Goal: Task Accomplishment & Management: Complete application form

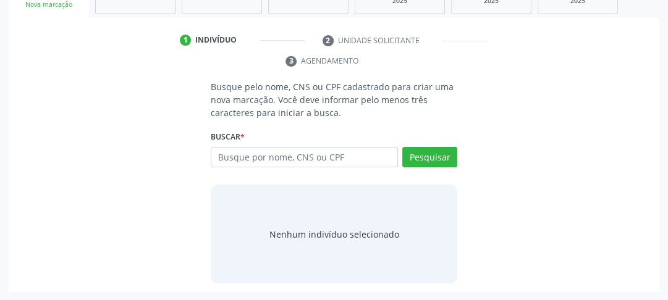
scroll to position [110, 0]
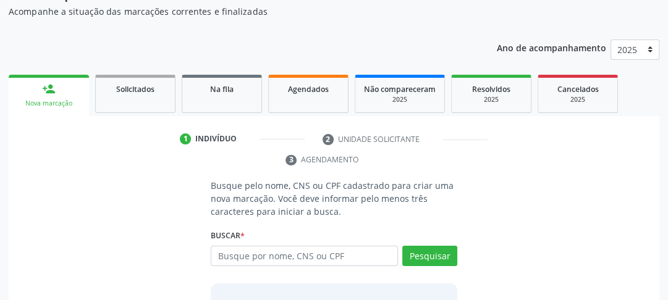
click at [246, 252] on input "text" at bounding box center [304, 256] width 187 height 21
type input "700004564241707"
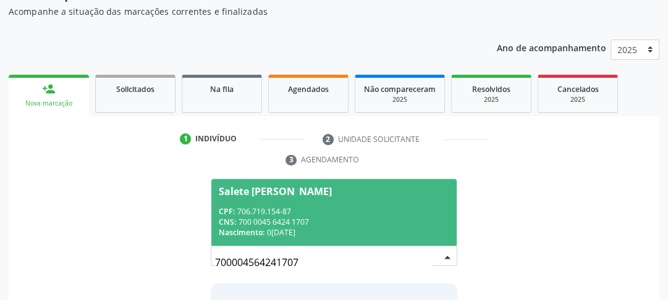
click at [249, 226] on div "CNS: 700 0045 6424 1707" at bounding box center [334, 222] width 230 height 11
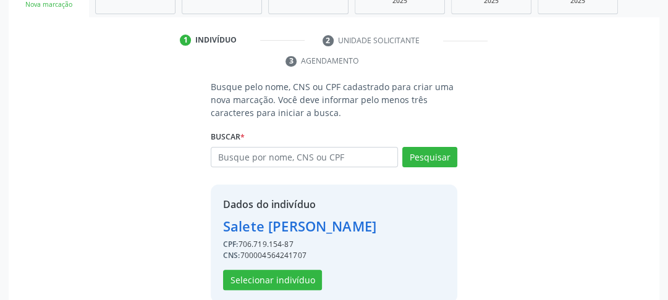
scroll to position [228, 0]
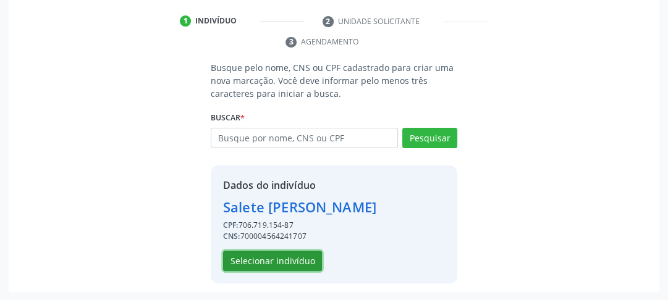
click at [269, 256] on button "Selecionar indivíduo" at bounding box center [272, 261] width 99 height 21
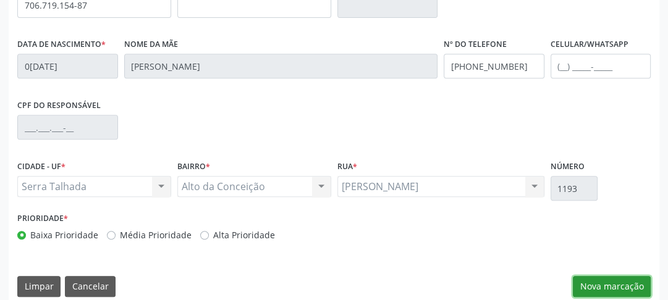
click at [624, 289] on button "Nova marcação" at bounding box center [612, 286] width 78 height 21
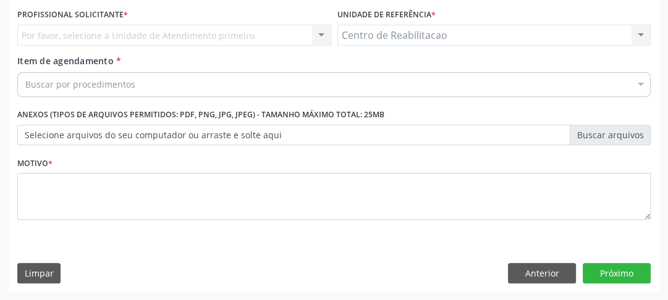
scroll to position [233, 0]
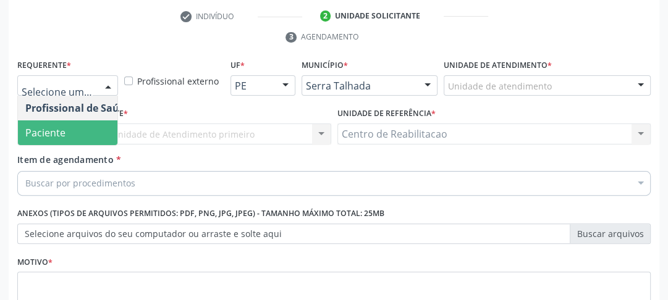
click at [56, 129] on span "Paciente" at bounding box center [45, 133] width 40 height 14
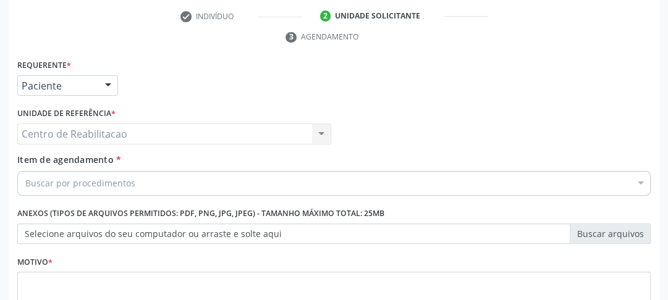
click at [109, 133] on div "Centro de Reabilitacao Centro de Reabilitacao Nenhum resultado encontrado para:…" at bounding box center [174, 134] width 314 height 21
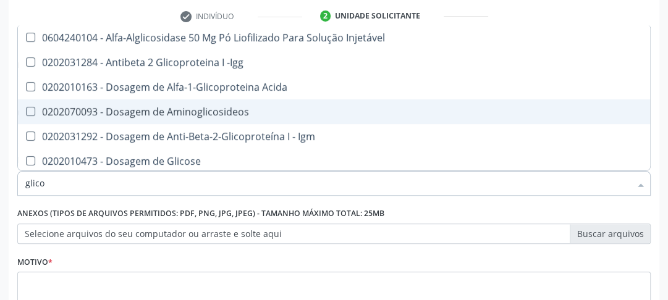
type input "glicos"
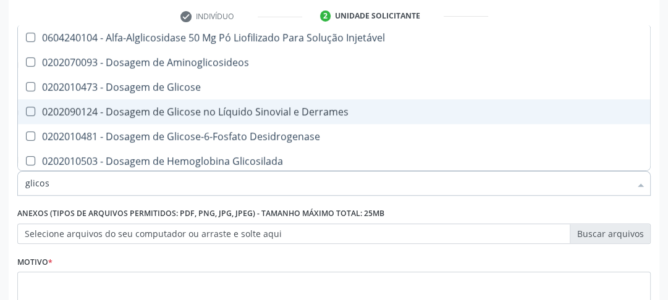
click at [33, 90] on Glicose at bounding box center [30, 86] width 9 height 9
click at [26, 90] on Glicose "checkbox" at bounding box center [22, 87] width 8 height 8
checkbox Glicose "true"
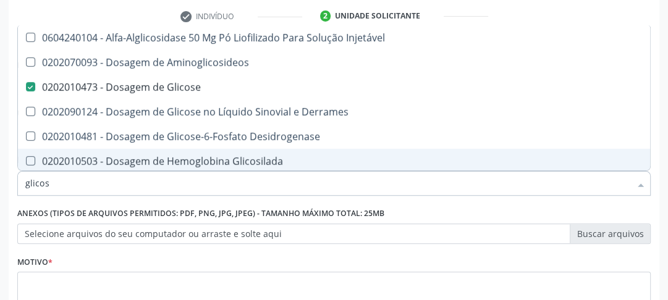
drag, startPoint x: 56, startPoint y: 183, endPoint x: 4, endPoint y: 188, distance: 52.2
click at [5, 188] on div "Acompanhamento Acompanhe a situação das marcações correntes e finalizadas Relat…" at bounding box center [334, 117] width 668 height 565
type input "co"
checkbox Glicose "false"
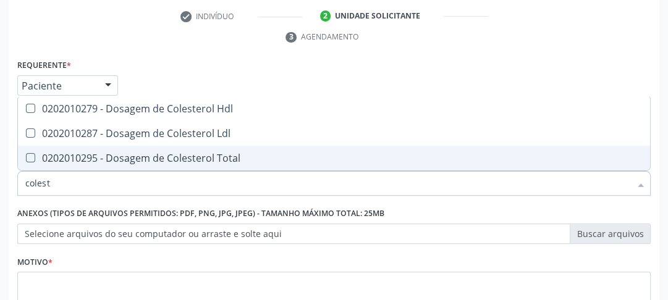
type input "coleste"
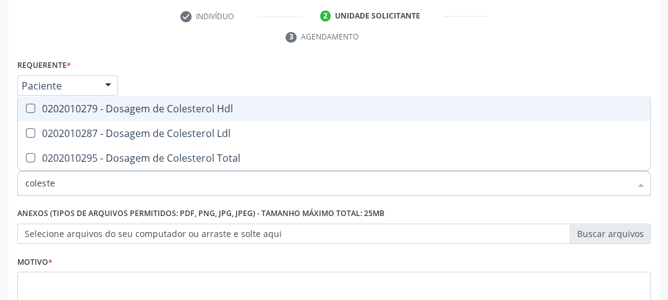
click at [32, 109] on Hdl at bounding box center [30, 108] width 9 height 9
click at [26, 109] on Hdl "checkbox" at bounding box center [22, 108] width 8 height 8
checkbox Hdl "true"
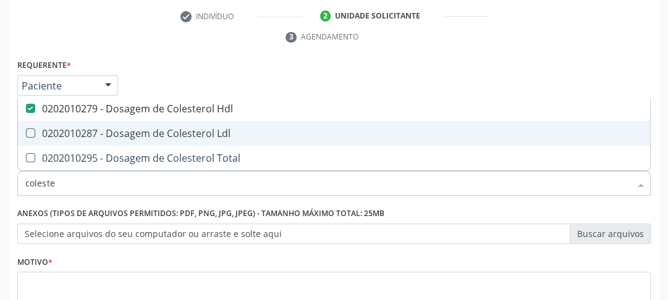
click at [27, 133] on Ldl at bounding box center [30, 133] width 9 height 9
click at [26, 133] on Ldl "checkbox" at bounding box center [22, 133] width 8 height 8
checkbox Ldl "true"
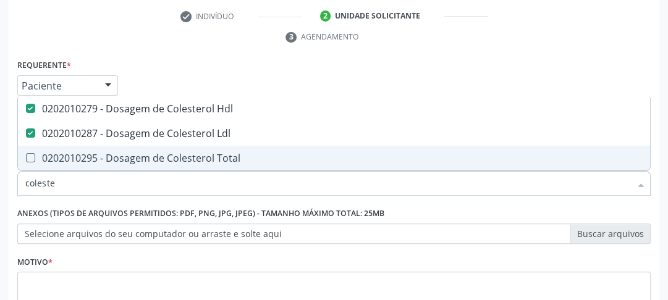
click at [18, 158] on div at bounding box center [22, 158] width 9 height 10
checkbox Total "true"
drag, startPoint x: 56, startPoint y: 179, endPoint x: 10, endPoint y: 172, distance: 46.8
click at [11, 172] on div "Requerente * Paciente Profissional de Saúde Paciente Nenhum resultado encontrad…" at bounding box center [334, 224] width 651 height 336
type input "tg"
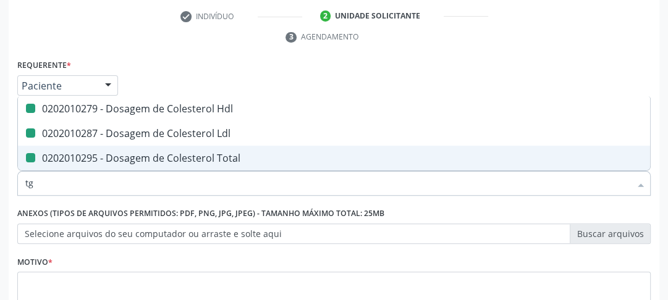
checkbox Hdl "false"
checkbox Ldl "false"
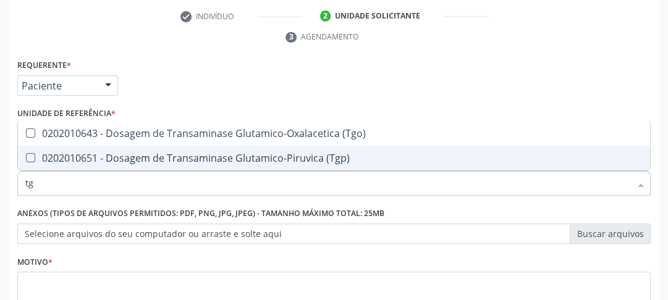
type input "tgo"
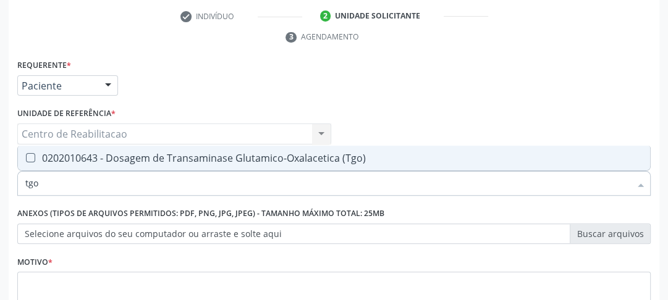
click at [31, 161] on \(Tgo\) at bounding box center [30, 157] width 9 height 9
click at [26, 161] on \(Tgo\) "checkbox" at bounding box center [22, 158] width 8 height 8
checkbox \(Tgo\) "true"
drag, startPoint x: 45, startPoint y: 191, endPoint x: 5, endPoint y: 180, distance: 41.5
click at [5, 180] on div "Acompanhamento Acompanhe a situação das marcações correntes e finalizadas Relat…" at bounding box center [334, 117] width 668 height 565
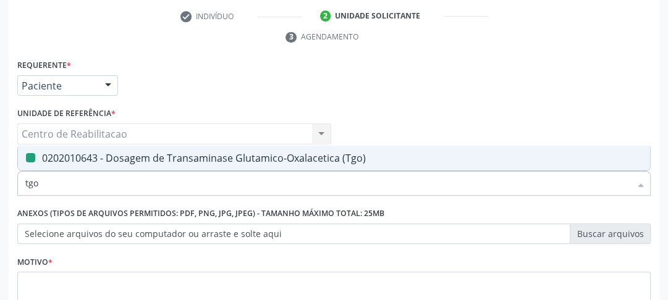
type input "t"
checkbox \(Tgo\) "false"
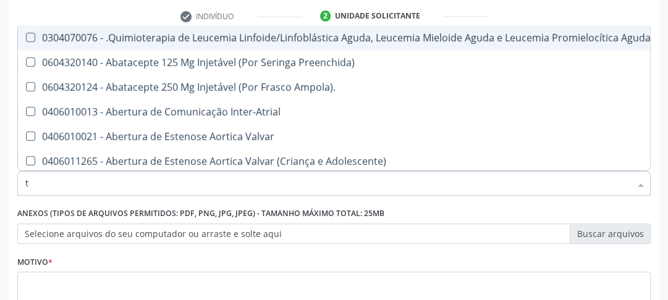
type input "tg"
checkbox Manutenção "true"
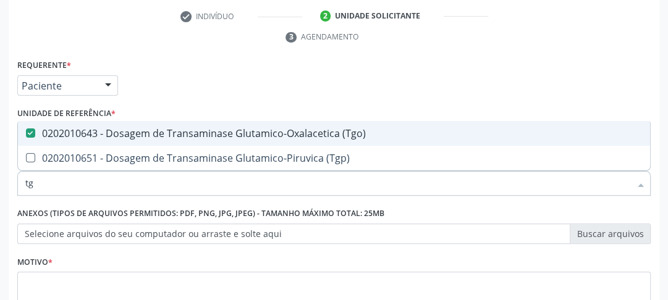
type input "tgp"
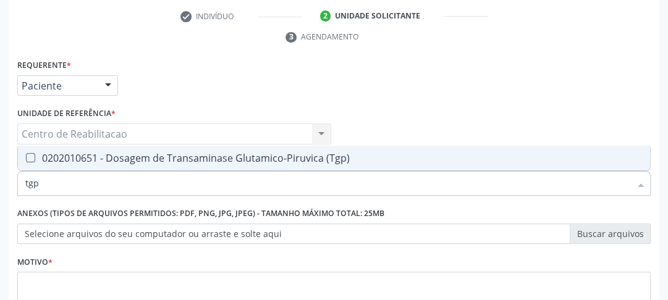
click at [24, 156] on div at bounding box center [22, 158] width 9 height 10
checkbox \(Tgp\) "true"
drag, startPoint x: 51, startPoint y: 189, endPoint x: 17, endPoint y: 176, distance: 36.0
click at [17, 176] on div "tgp" at bounding box center [333, 183] width 633 height 25
type input "tr"
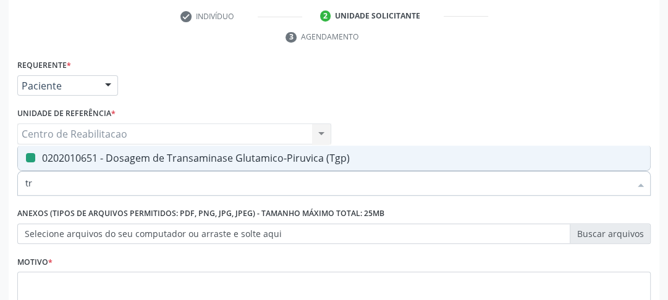
checkbox \(Tgp\) "false"
type input "trigli"
click at [34, 158] on Triglicerideos at bounding box center [30, 157] width 9 height 9
click at [26, 158] on Triglicerideos "checkbox" at bounding box center [22, 158] width 8 height 8
checkbox Triglicerideos "true"
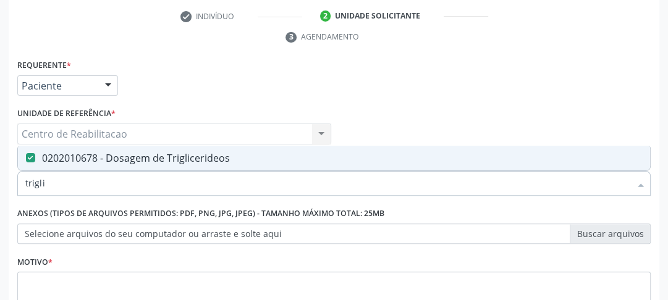
drag, startPoint x: 53, startPoint y: 183, endPoint x: 11, endPoint y: 178, distance: 42.3
click at [14, 178] on div "Item de agendamento * trigli Desfazer seleção 0202010678 - Dosagem de Triglicer…" at bounding box center [334, 177] width 640 height 48
type input "g"
checkbox Triglicerideos "false"
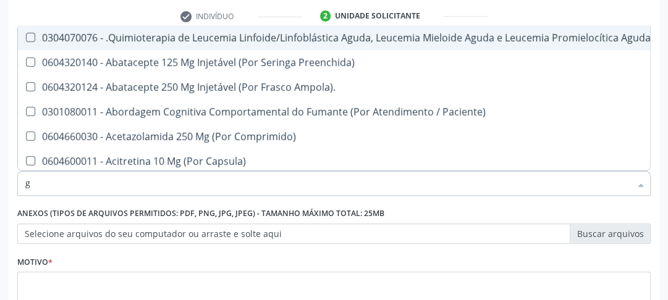
type input "gl"
checkbox Oftalmológica "true"
checkbox 5Ml\) "true"
checkbox Miotendinoso "true"
checkbox Pé "true"
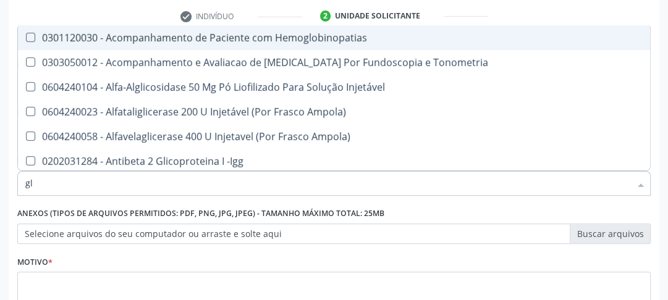
type input "gli"
checkbox \(Confirmatorio\) "true"
checkbox Glomerular "true"
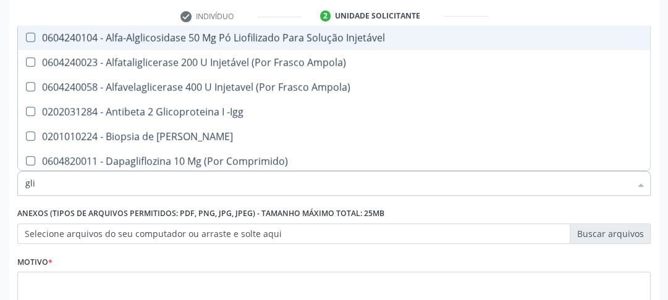
type input "glic"
checkbox Aminoglicosideos "true"
checkbox Glicose "false"
checkbox Derrames "true"
checkbox Triglicerideos "false"
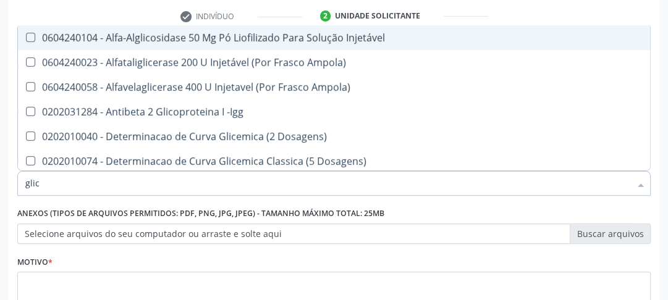
type input "glico"
checkbox Dosagens\) "true"
checkbox Glicose "false"
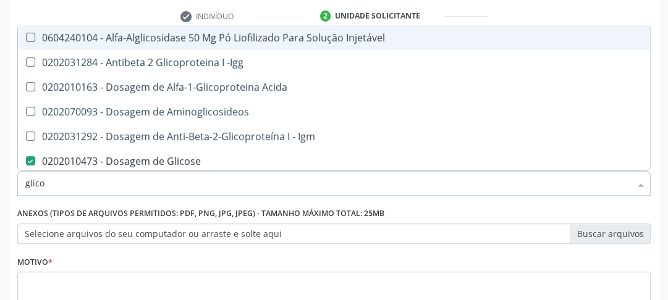
type input "glicos"
checkbox Acida "true"
checkbox Glicose "false"
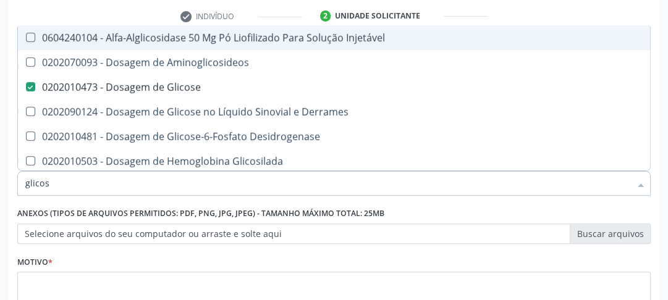
type input "glicosi"
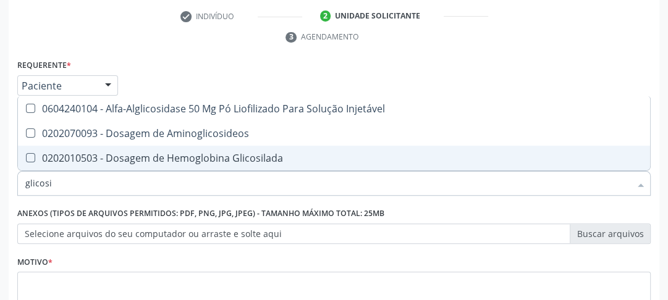
drag, startPoint x: 32, startPoint y: 160, endPoint x: 35, endPoint y: 168, distance: 8.4
click at [32, 159] on Glicosilada at bounding box center [30, 157] width 9 height 9
click at [26, 159] on Glicosilada "checkbox" at bounding box center [22, 158] width 8 height 8
checkbox Glicosilada "true"
drag, startPoint x: 69, startPoint y: 187, endPoint x: 1, endPoint y: 178, distance: 68.5
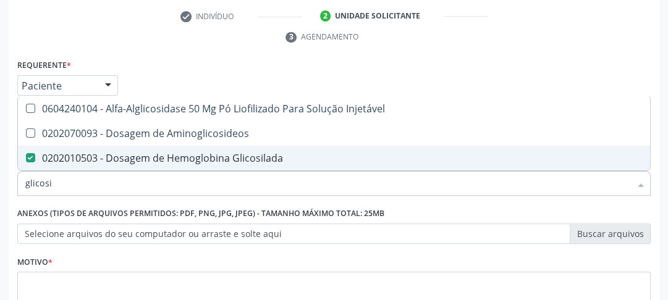
click at [4, 179] on div "Acompanhamento Acompanhe a situação das marcações correntes e finalizadas Relat…" at bounding box center [334, 117] width 668 height 565
type input "hem"
checkbox Glicosilada "false"
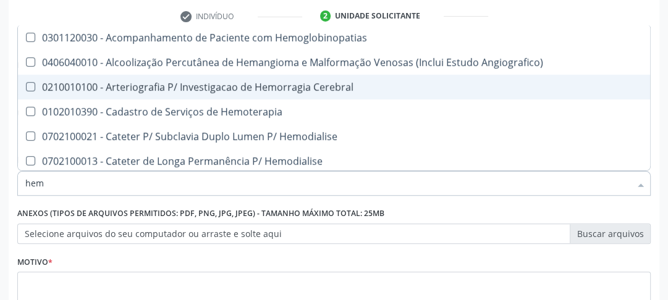
type input "hemo"
checkbox Hemacias "true"
checkbox Glicosilada "false"
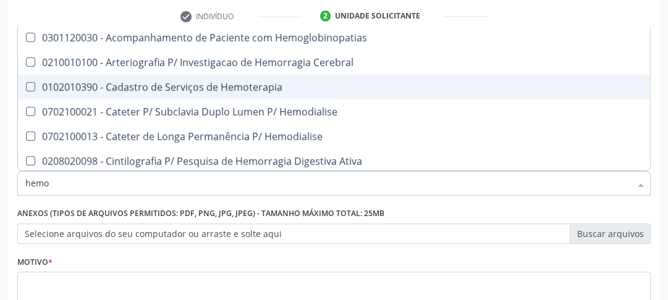
type input "hemog"
checkbox Tardio\) "true"
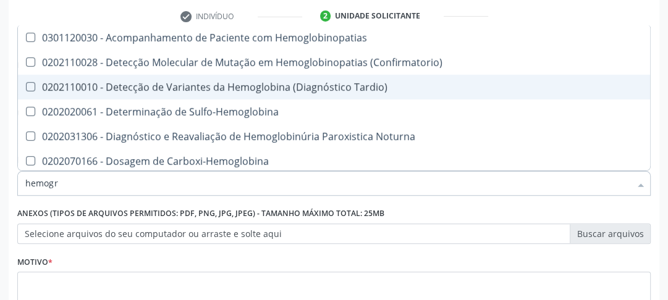
type input "hemogra"
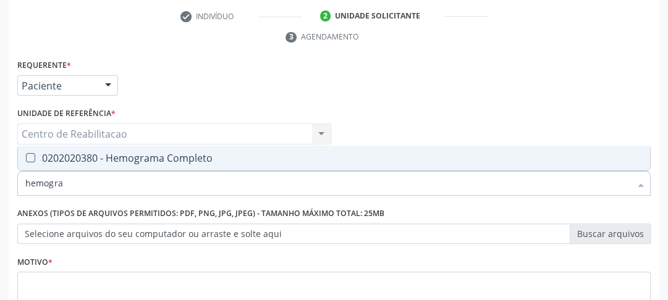
click at [32, 155] on Completo at bounding box center [30, 157] width 9 height 9
click at [26, 155] on Completo "checkbox" at bounding box center [22, 158] width 8 height 8
checkbox Completo "true"
drag, startPoint x: 71, startPoint y: 180, endPoint x: 0, endPoint y: 168, distance: 72.1
click at [0, 168] on div "Acompanhamento Acompanhe a situação das marcações correntes e finalizadas Relat…" at bounding box center [334, 117] width 668 height 565
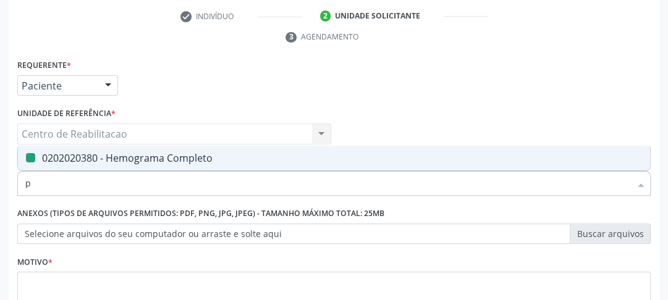
type input "pc"
checkbox Completo "false"
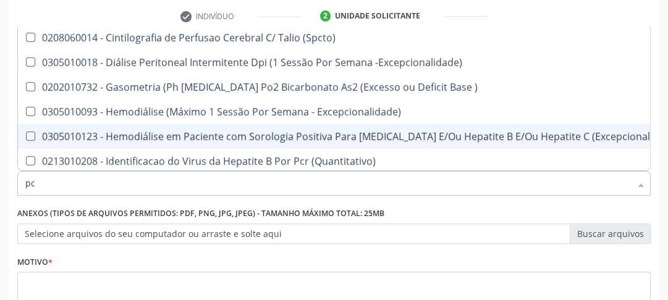
type input "p"
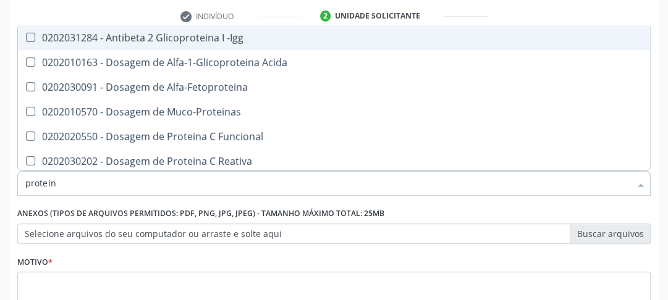
type input "protein"
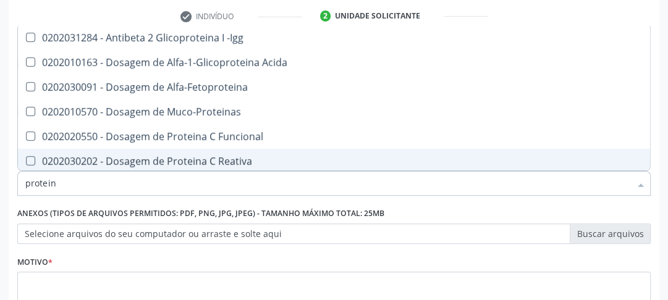
click at [27, 166] on span "0202030202 - Dosagem de Proteina C Reativa" at bounding box center [334, 161] width 632 height 25
checkbox Reativa "true"
drag, startPoint x: 59, startPoint y: 185, endPoint x: 0, endPoint y: 174, distance: 59.8
click at [0, 177] on div "Acompanhamento Acompanhe a situação das marcações correntes e finalizadas Relat…" at bounding box center [334, 117] width 668 height 565
click at [662, 174] on div "Acompanhamento Acompanhe a situação das marcações correntes e finalizadas Relat…" at bounding box center [334, 117] width 668 height 565
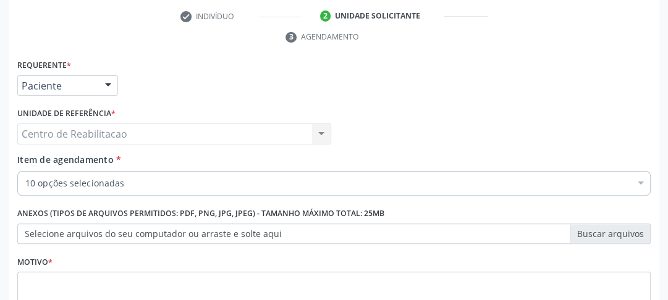
scroll to position [332, 0]
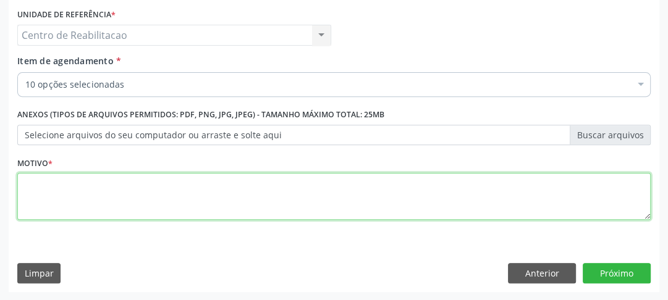
click at [93, 178] on textarea at bounding box center [333, 196] width 633 height 47
type textarea "00"
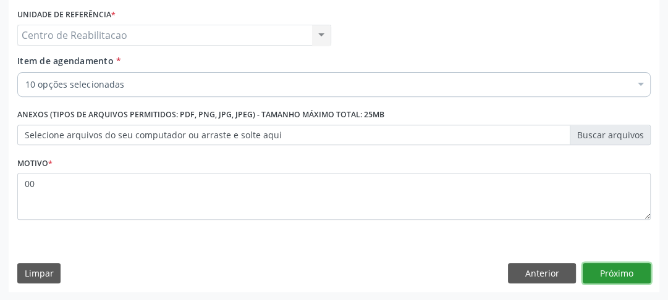
click at [619, 277] on button "Próximo" at bounding box center [617, 273] width 68 height 21
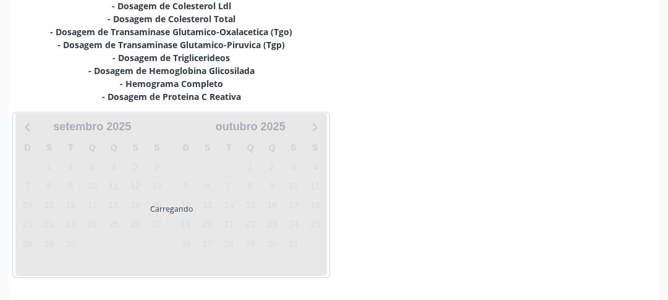
scroll to position [335, 0]
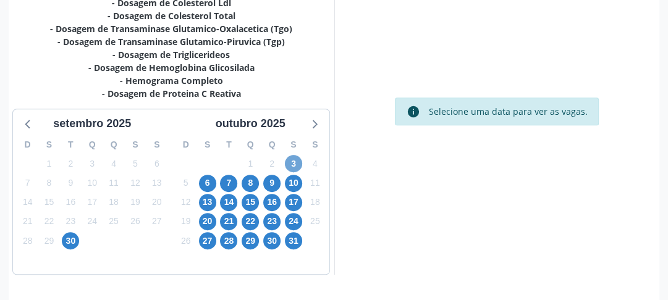
click at [295, 161] on span "3" at bounding box center [293, 163] width 17 height 17
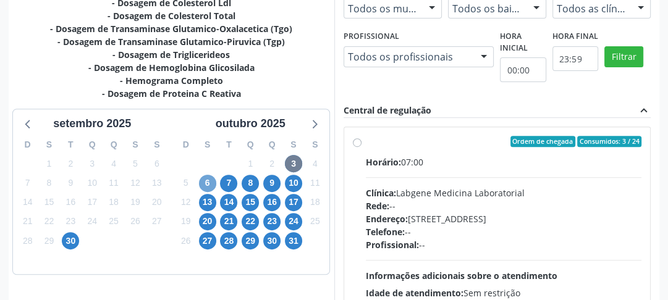
click at [201, 184] on span "6" at bounding box center [207, 183] width 17 height 17
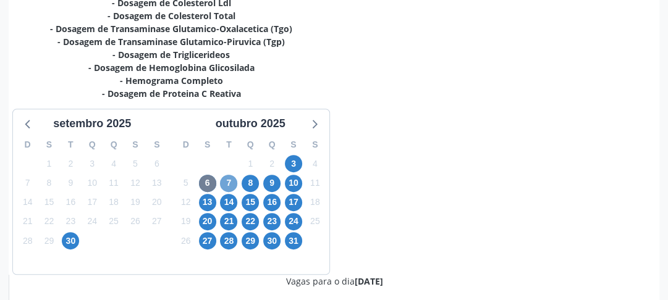
click at [226, 185] on span "7" at bounding box center [228, 183] width 17 height 17
radio input "true"
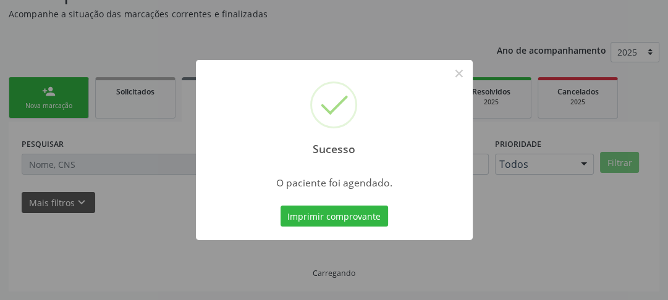
scroll to position [107, 0]
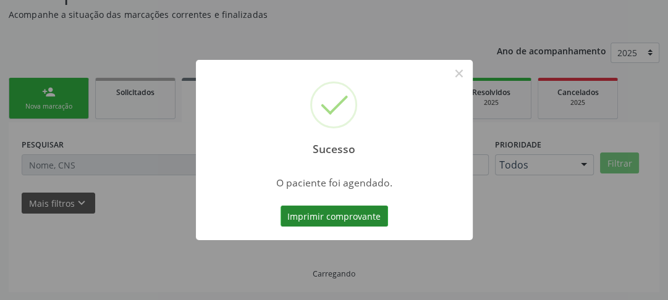
click at [370, 223] on button "Imprimir comprovante" at bounding box center [335, 216] width 108 height 21
